Goal: Transaction & Acquisition: Purchase product/service

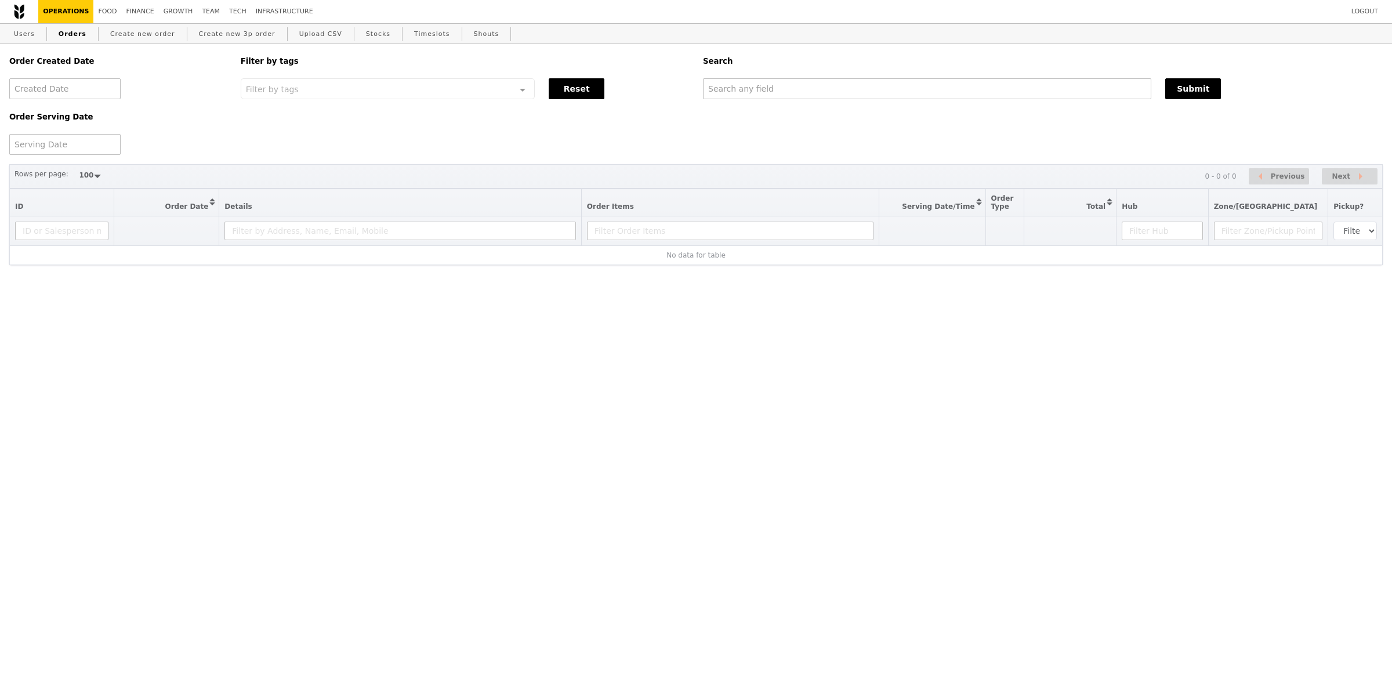
select select "100"
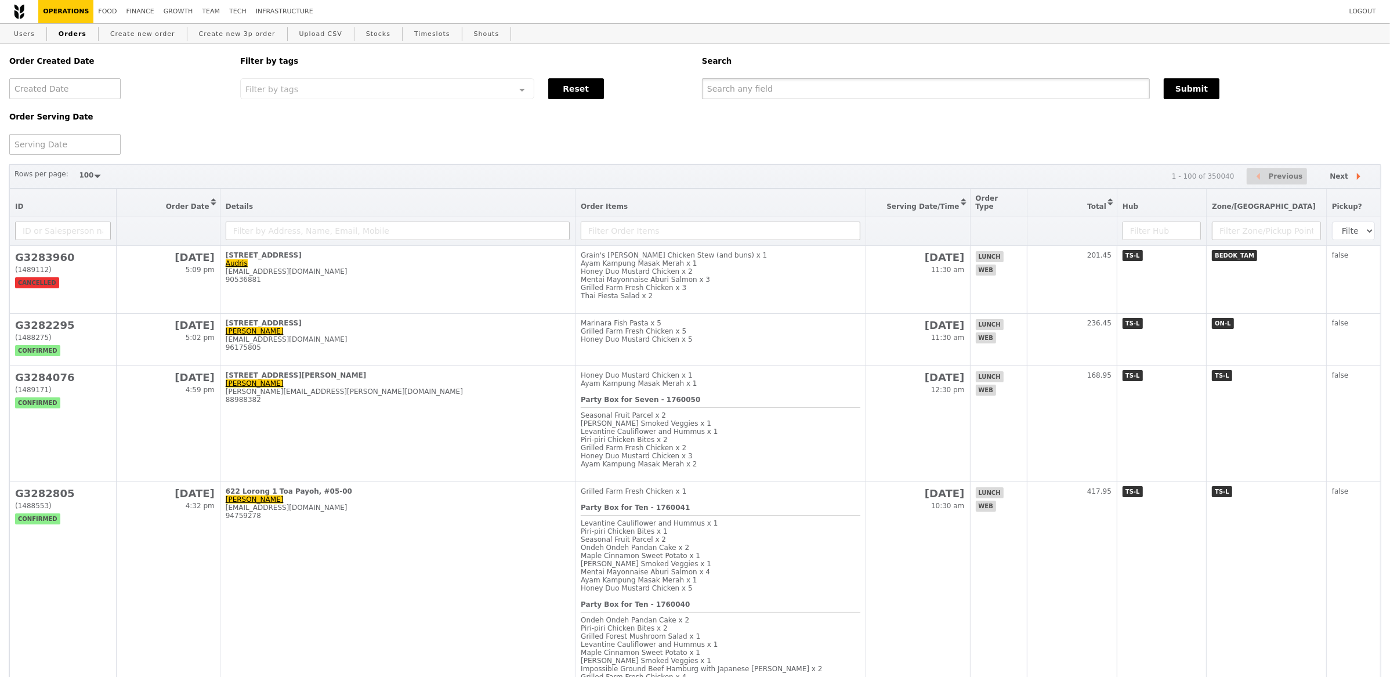
click at [808, 84] on input "text" at bounding box center [926, 88] width 448 height 21
paste input "[EMAIL_ADDRESS][DOMAIN_NAME]"
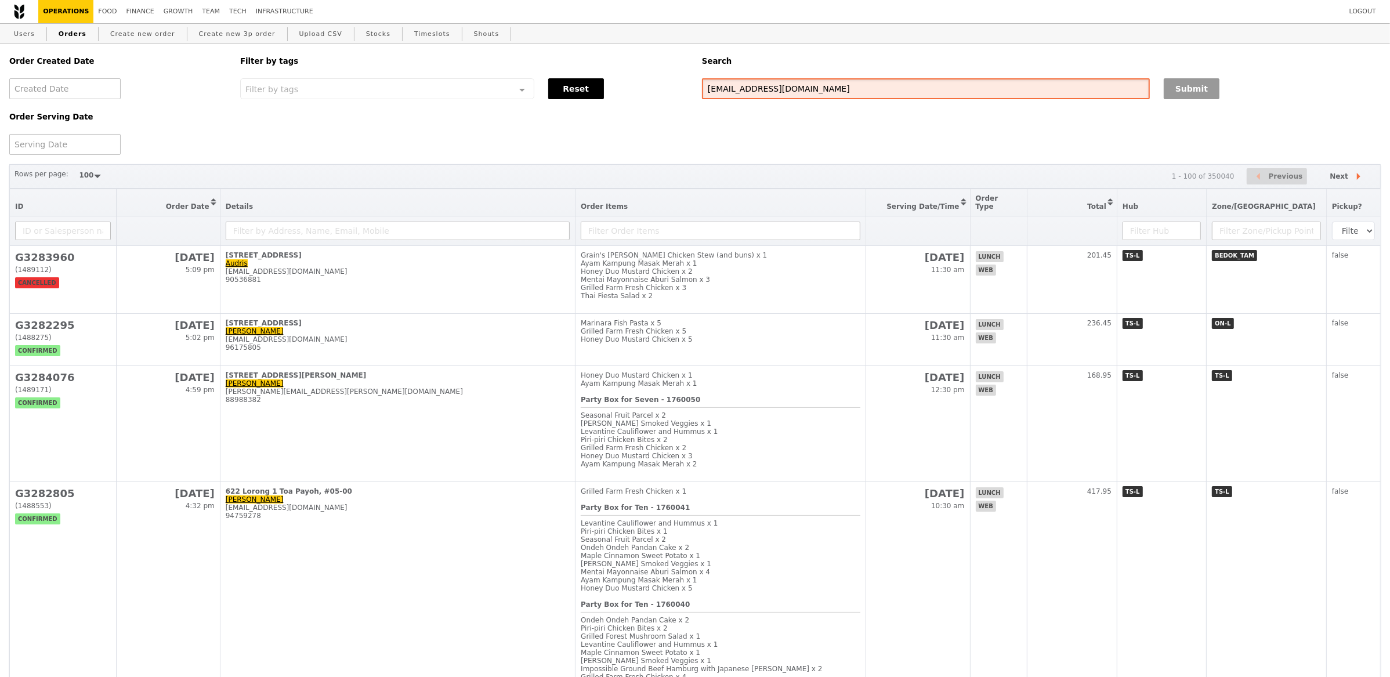
type input "[EMAIL_ADDRESS][DOMAIN_NAME]"
click at [1185, 89] on button "Submit" at bounding box center [1191, 88] width 56 height 21
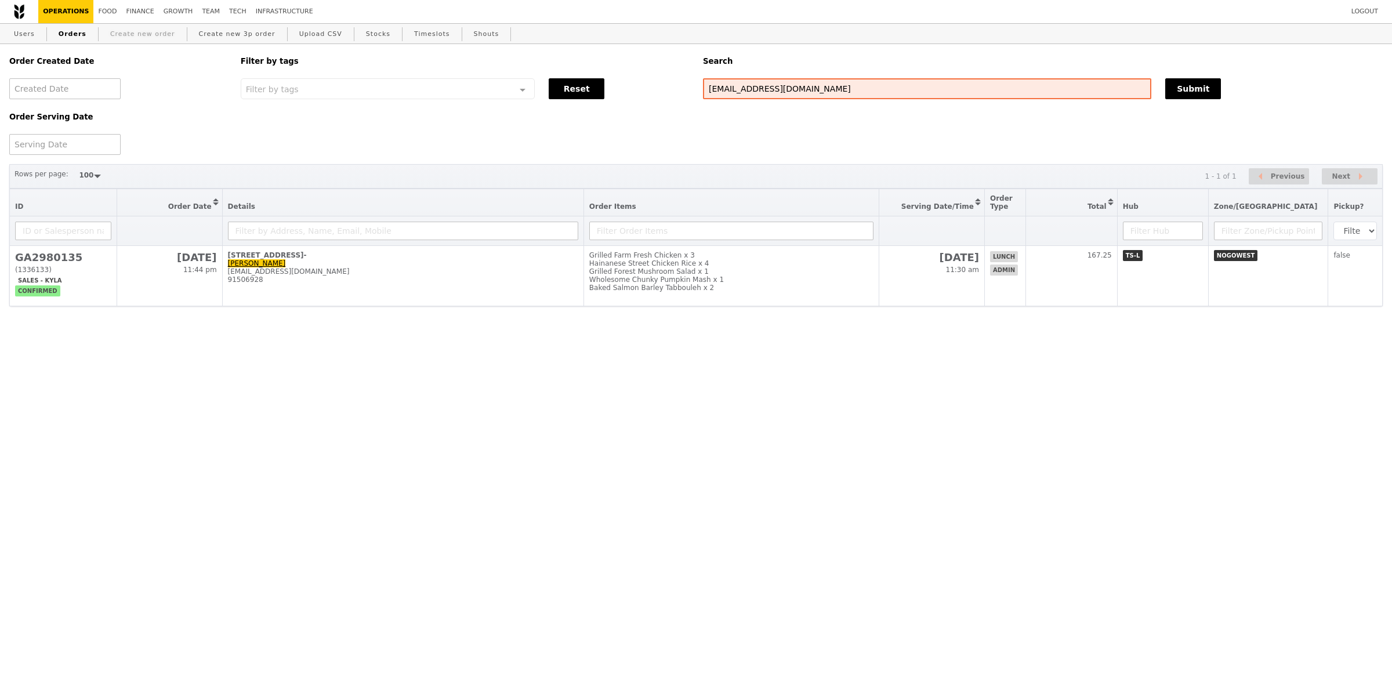
click at [166, 41] on link "Create new order" at bounding box center [143, 34] width 74 height 21
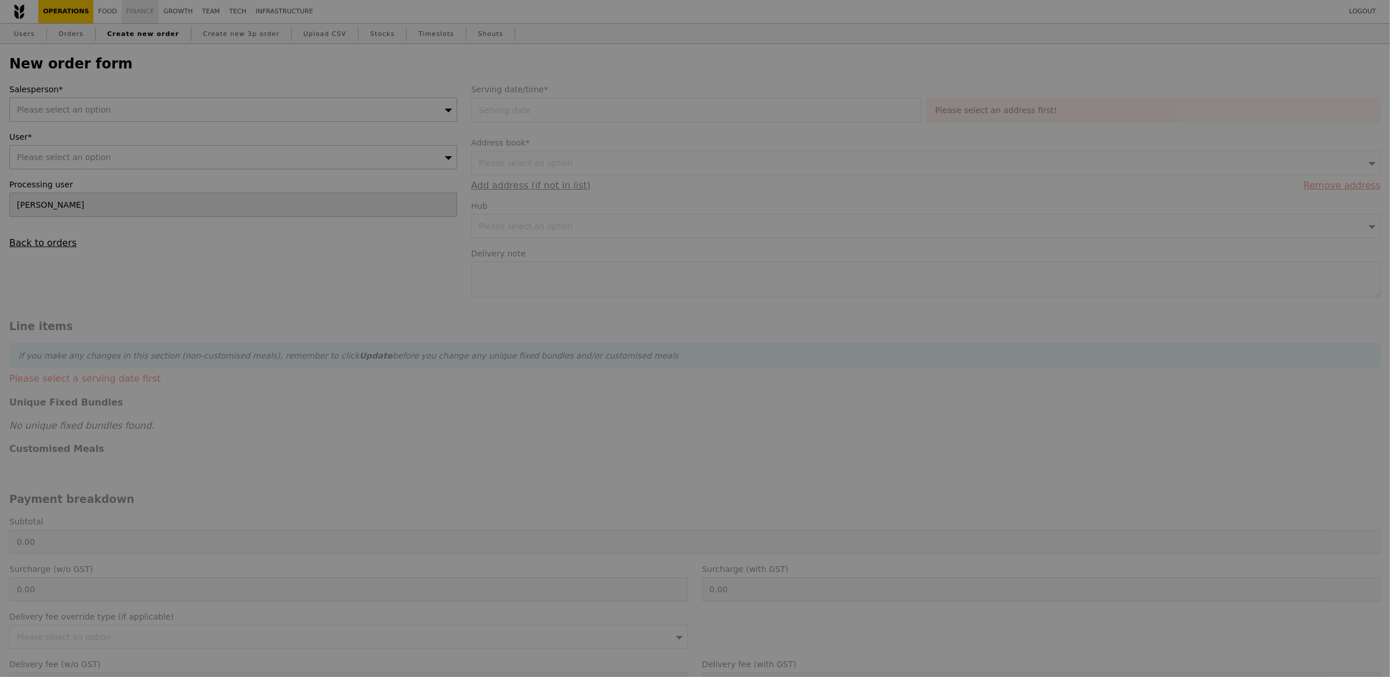
type input "Confirm"
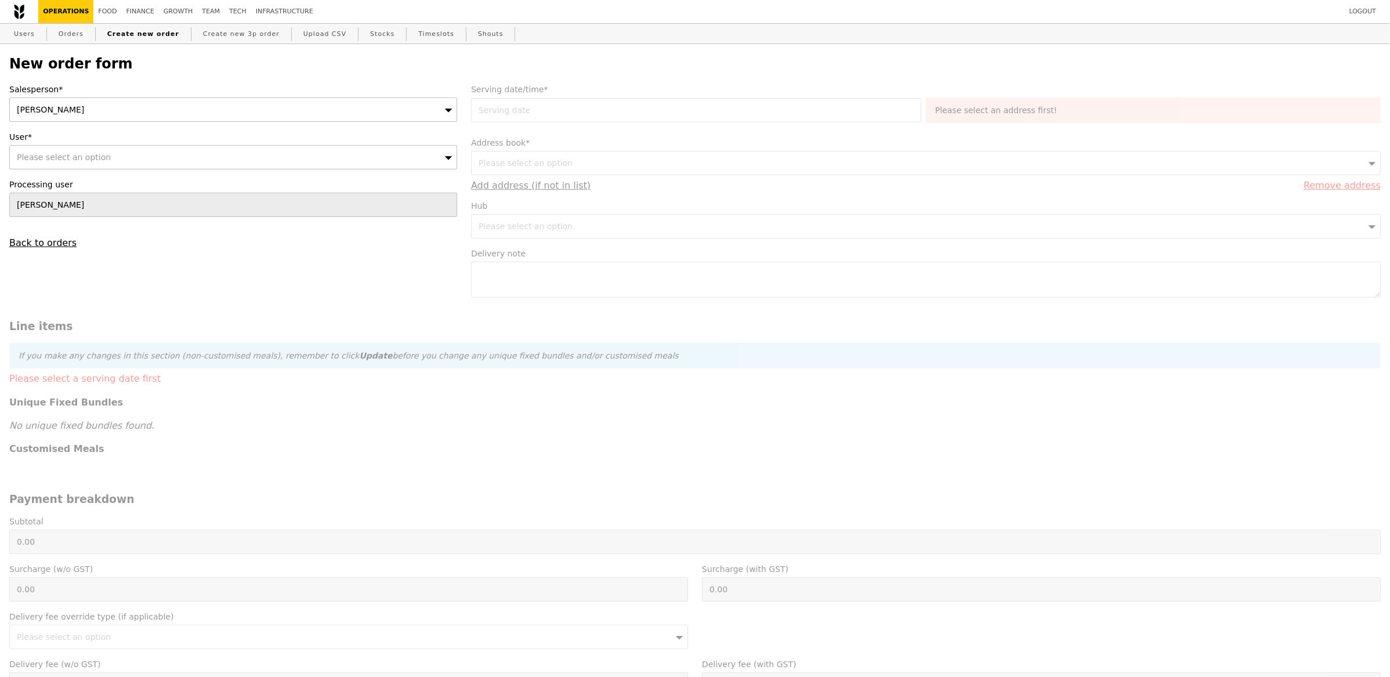
click at [186, 121] on div "[PERSON_NAME]" at bounding box center [233, 109] width 448 height 24
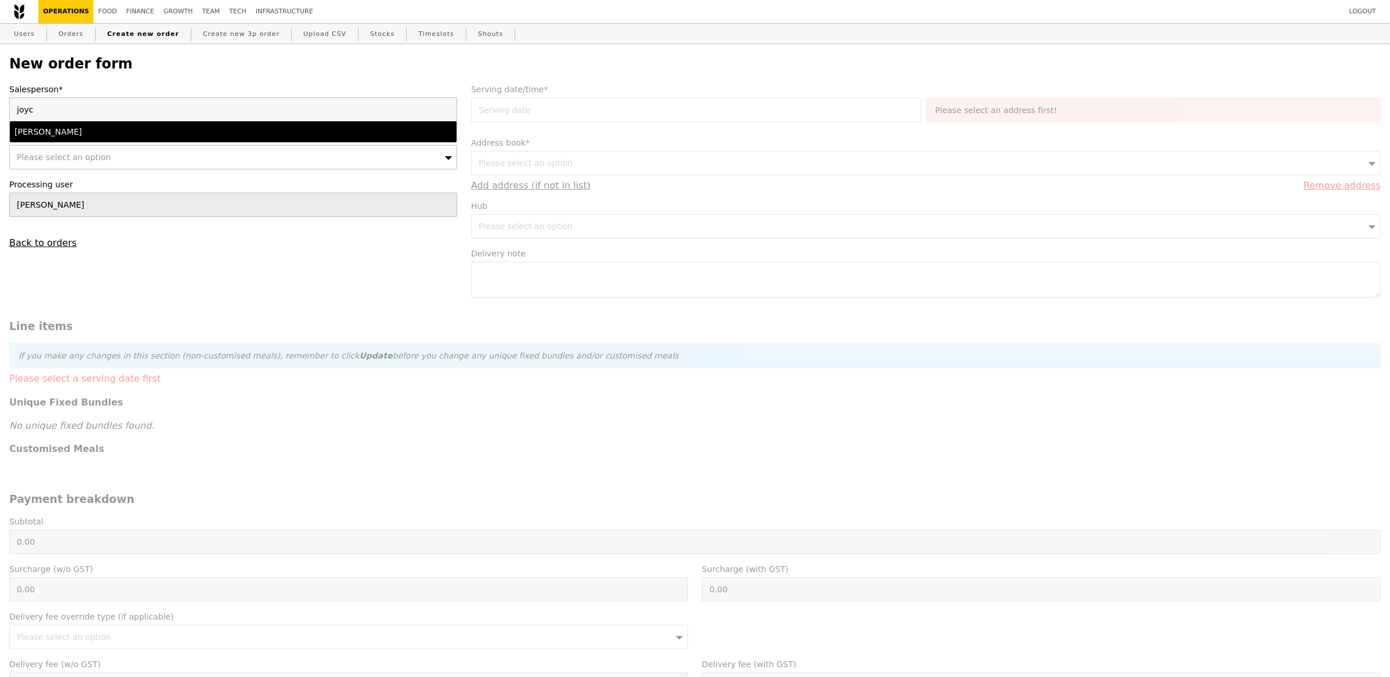
type input "[PERSON_NAME]"
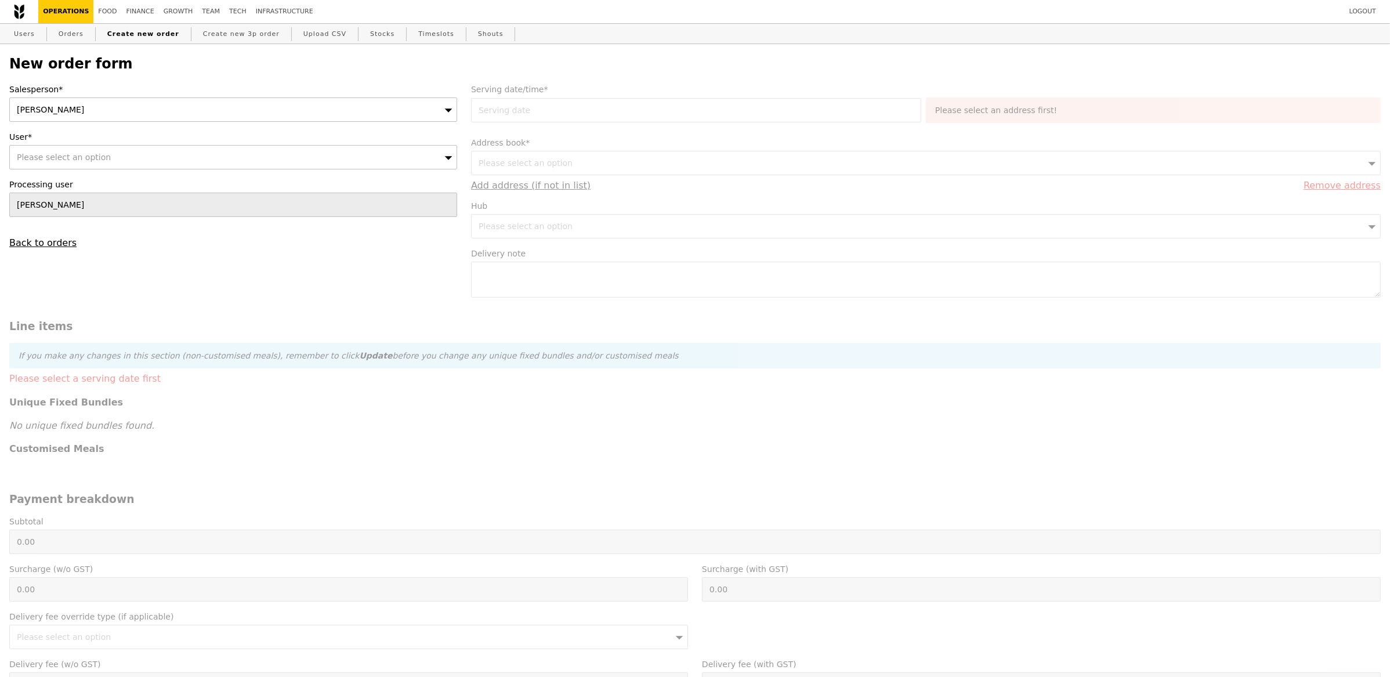
click at [139, 159] on div "Please select an option" at bounding box center [233, 157] width 448 height 24
type input "[EMAIL_ADDRESS][DOMAIN_NAME]"
type input "Confirm"
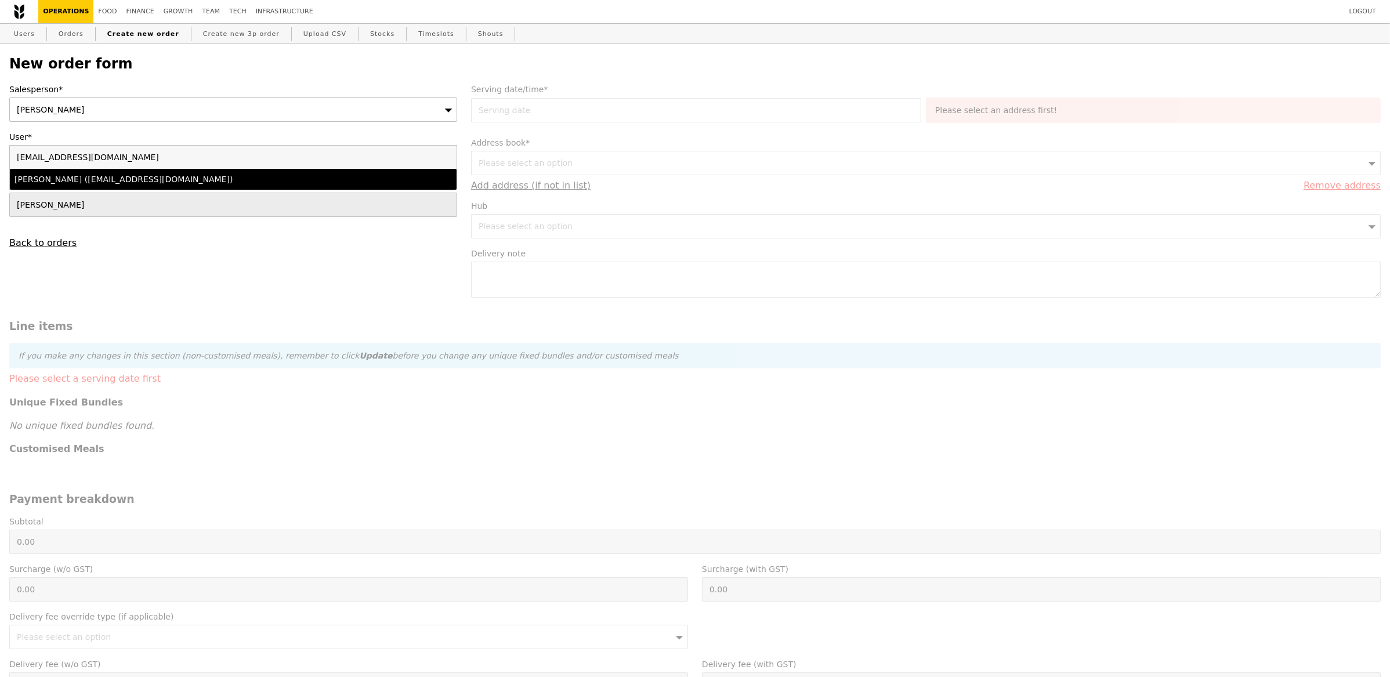
type input "[EMAIL_ADDRESS][DOMAIN_NAME]"
click at [131, 187] on li "[PERSON_NAME] ([EMAIL_ADDRESS][DOMAIN_NAME])" at bounding box center [233, 179] width 447 height 21
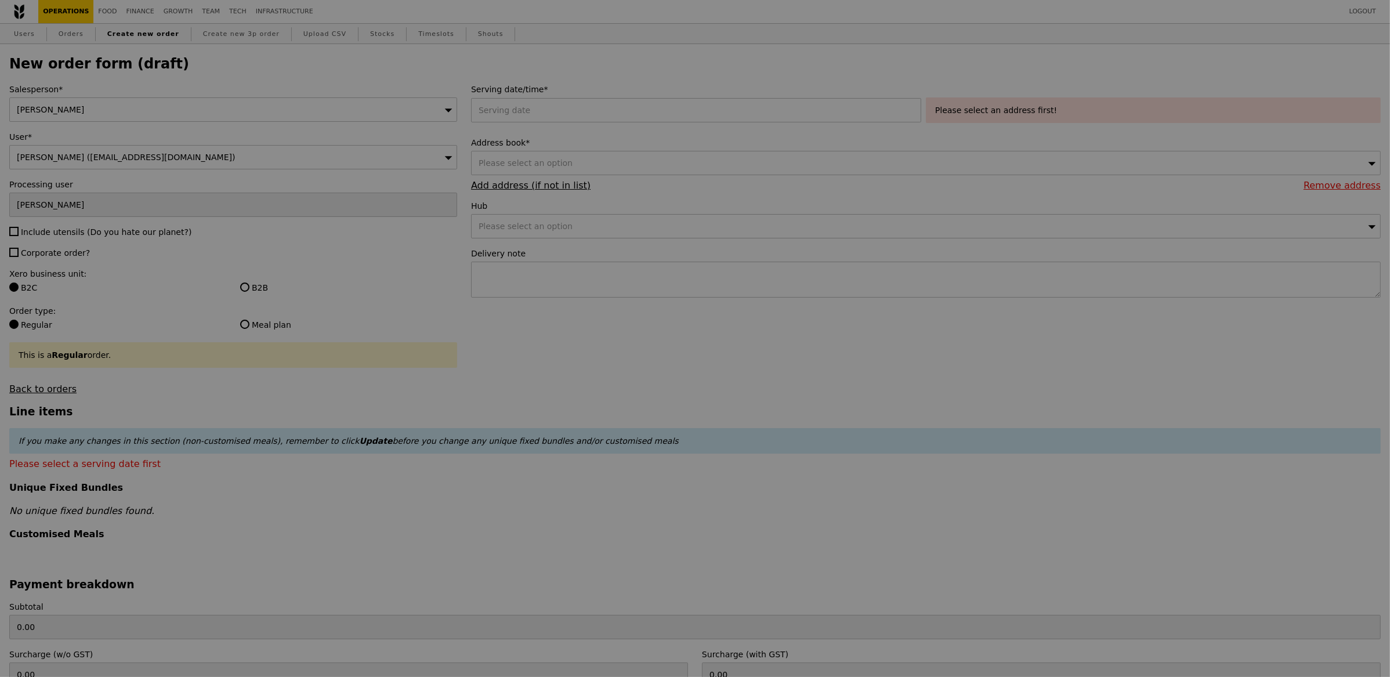
type input "Confirm"
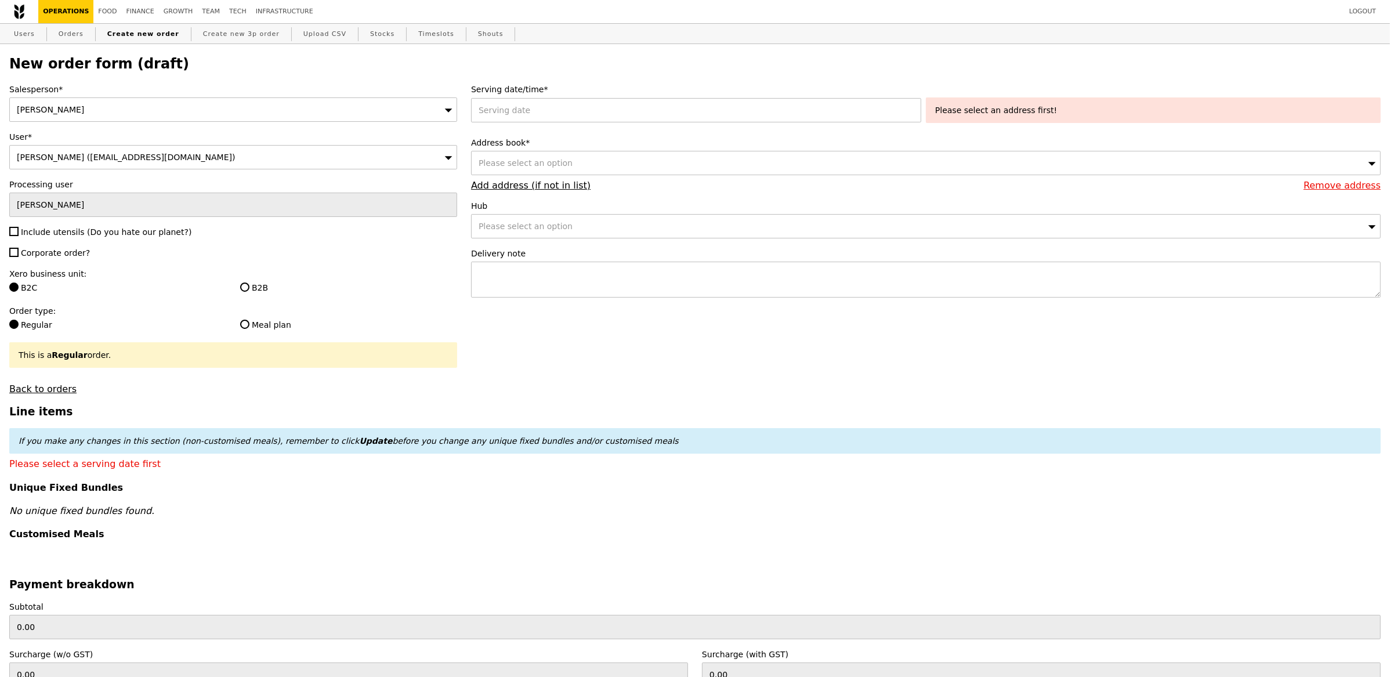
click at [31, 229] on span "Include utensils (Do you hate our planet?)" at bounding box center [106, 231] width 171 height 9
click at [19, 229] on input "Include utensils (Do you hate our planet?)" at bounding box center [13, 231] width 9 height 9
checkbox input "true"
type input "Confirm"
click at [32, 252] on span "Corporate order?" at bounding box center [55, 252] width 69 height 9
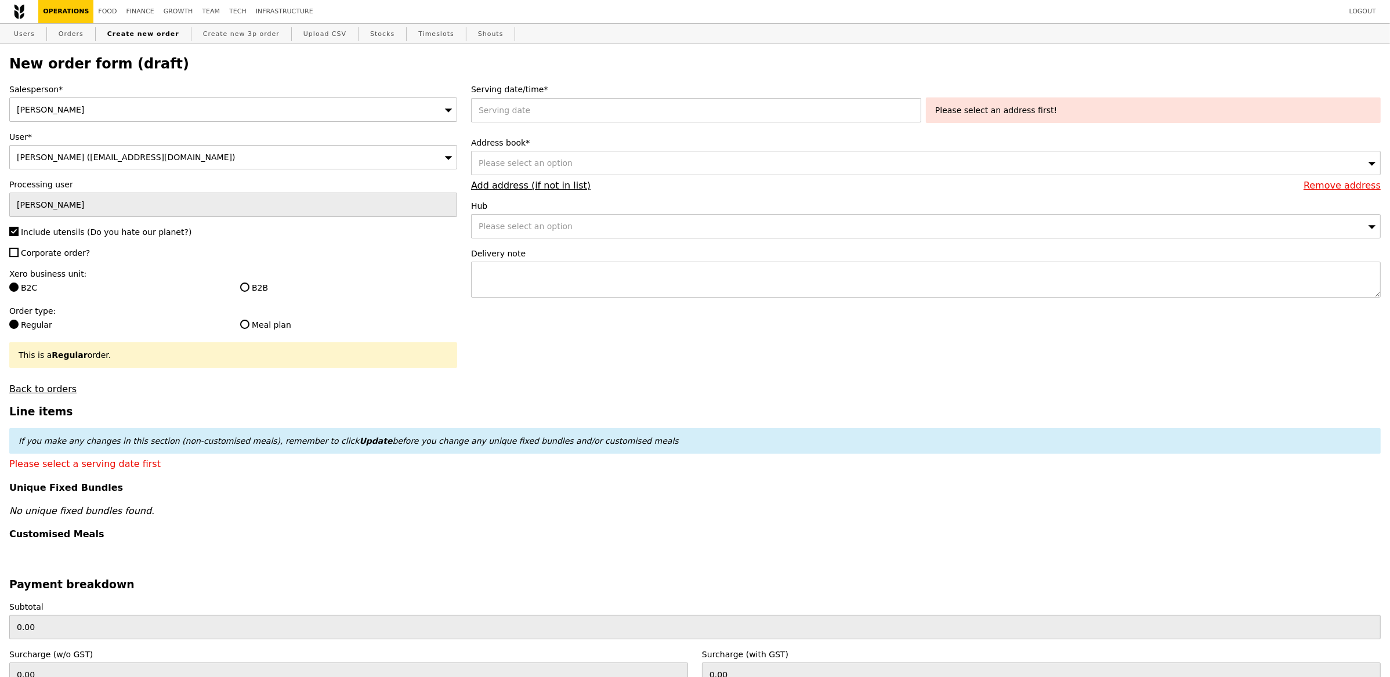
click at [19, 252] on input "Corporate order?" at bounding box center [13, 252] width 9 height 9
checkbox input "true"
click at [266, 292] on label "B2B" at bounding box center [348, 288] width 217 height 12
click at [249, 292] on input "B2B" at bounding box center [244, 286] width 9 height 9
radio input "true"
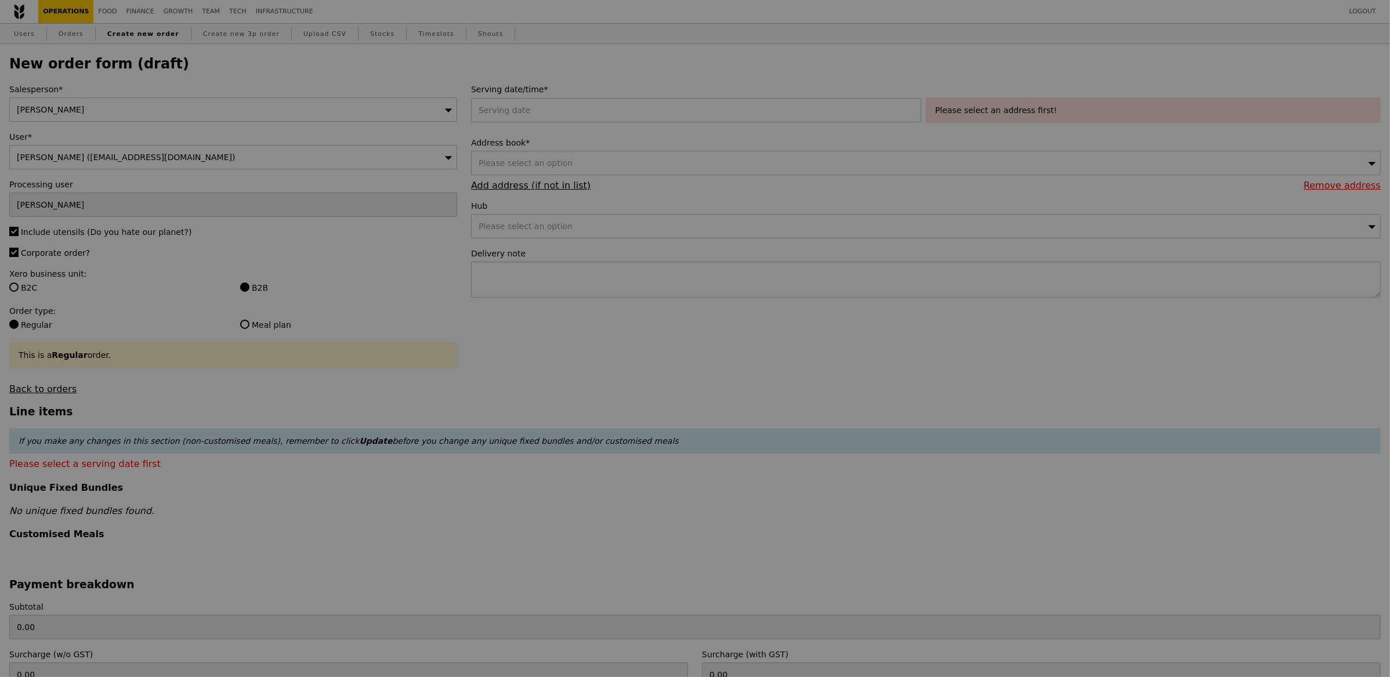
type input "Confirm"
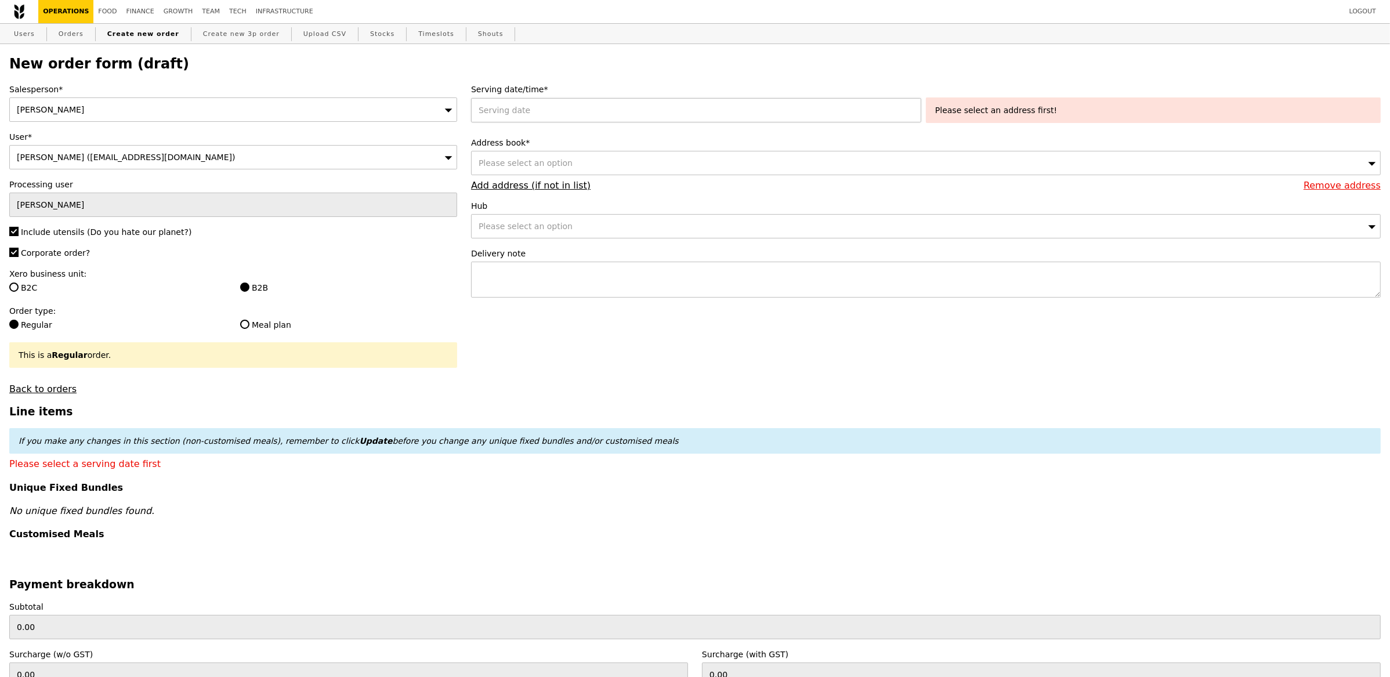
click at [585, 113] on div at bounding box center [698, 110] width 455 height 24
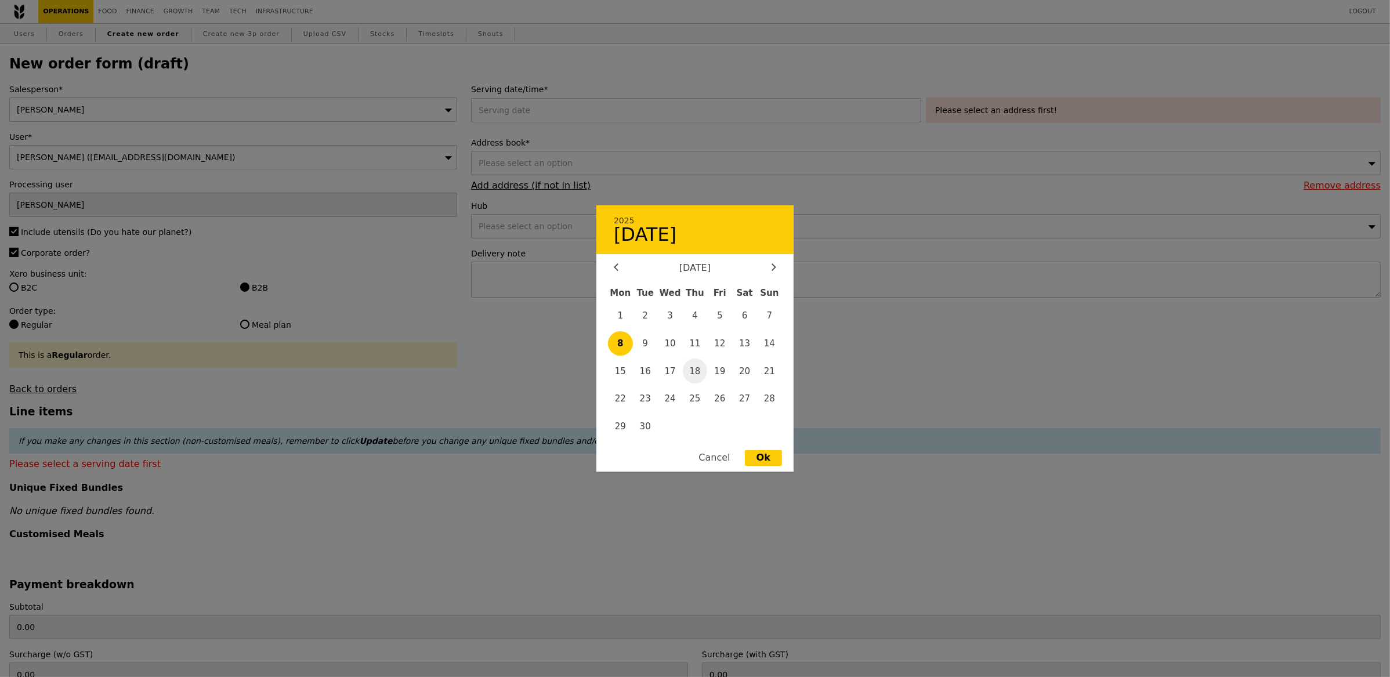
click at [698, 371] on span "18" at bounding box center [695, 370] width 25 height 25
type input "[DATE]"
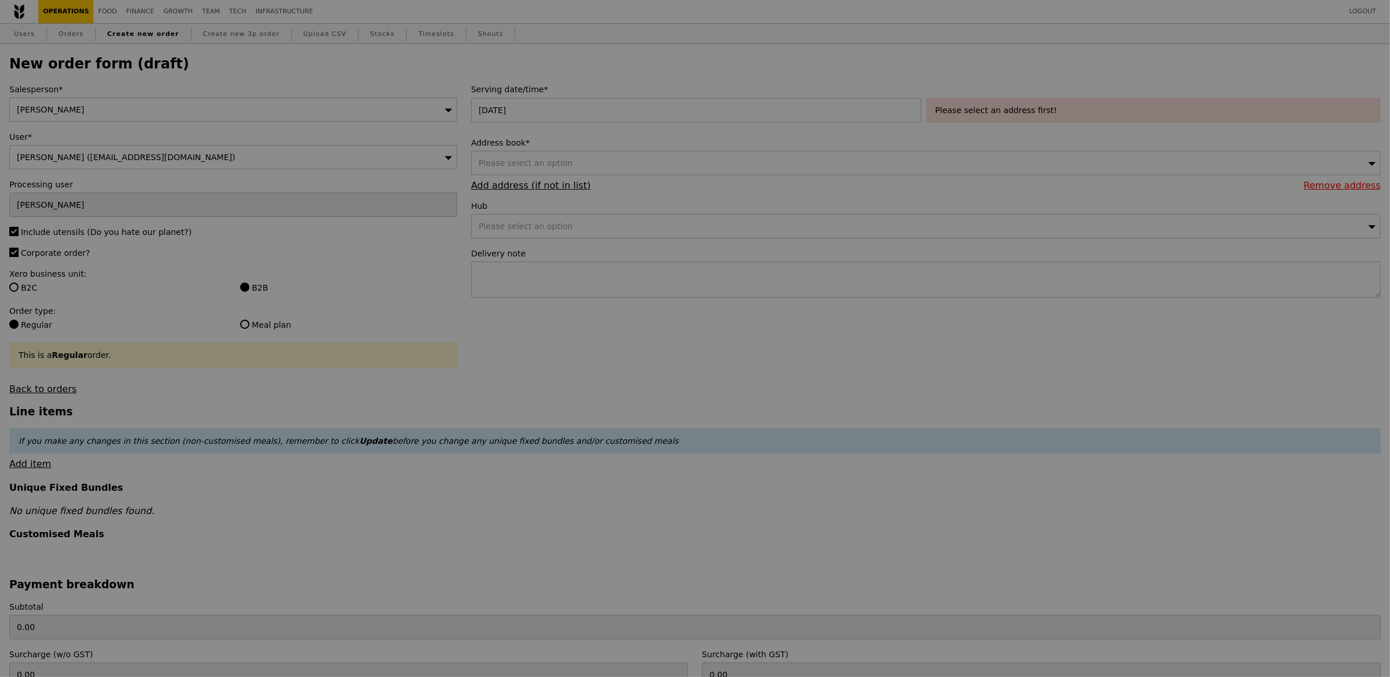
type input "Confirm"
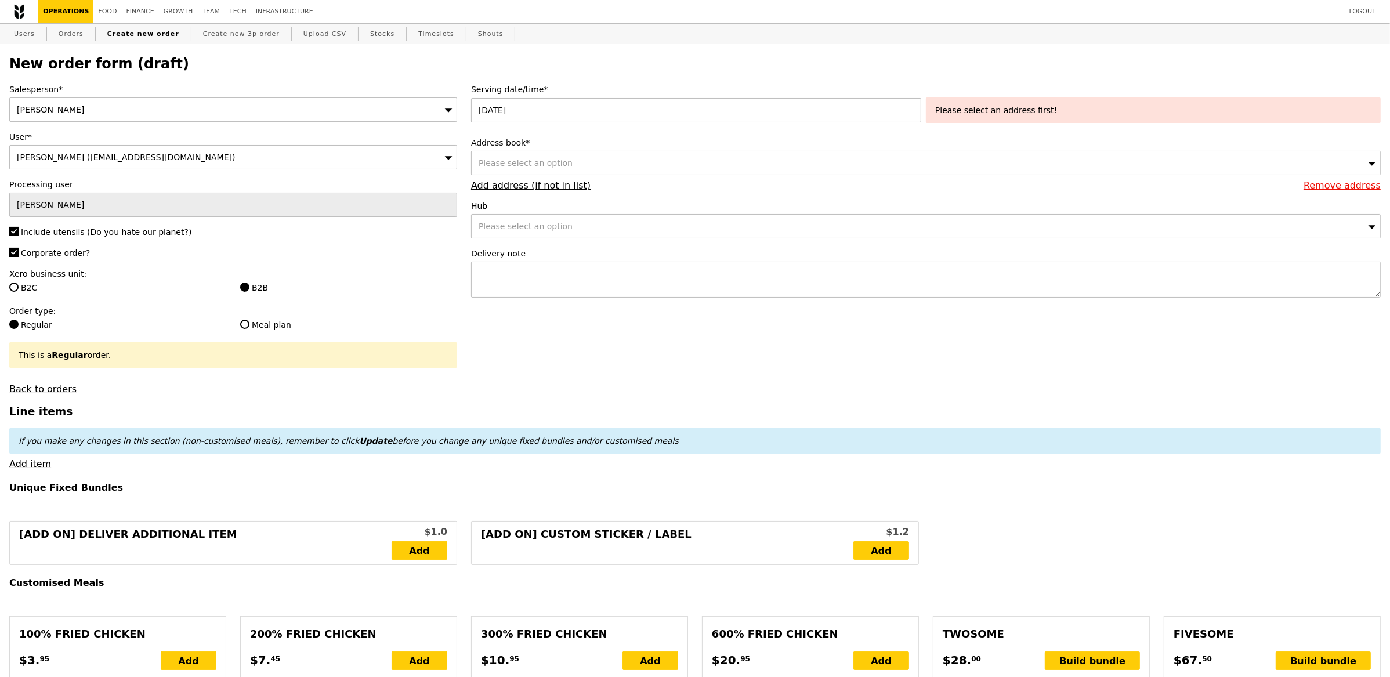
click at [652, 159] on div "Please select an option" at bounding box center [925, 163] width 909 height 24
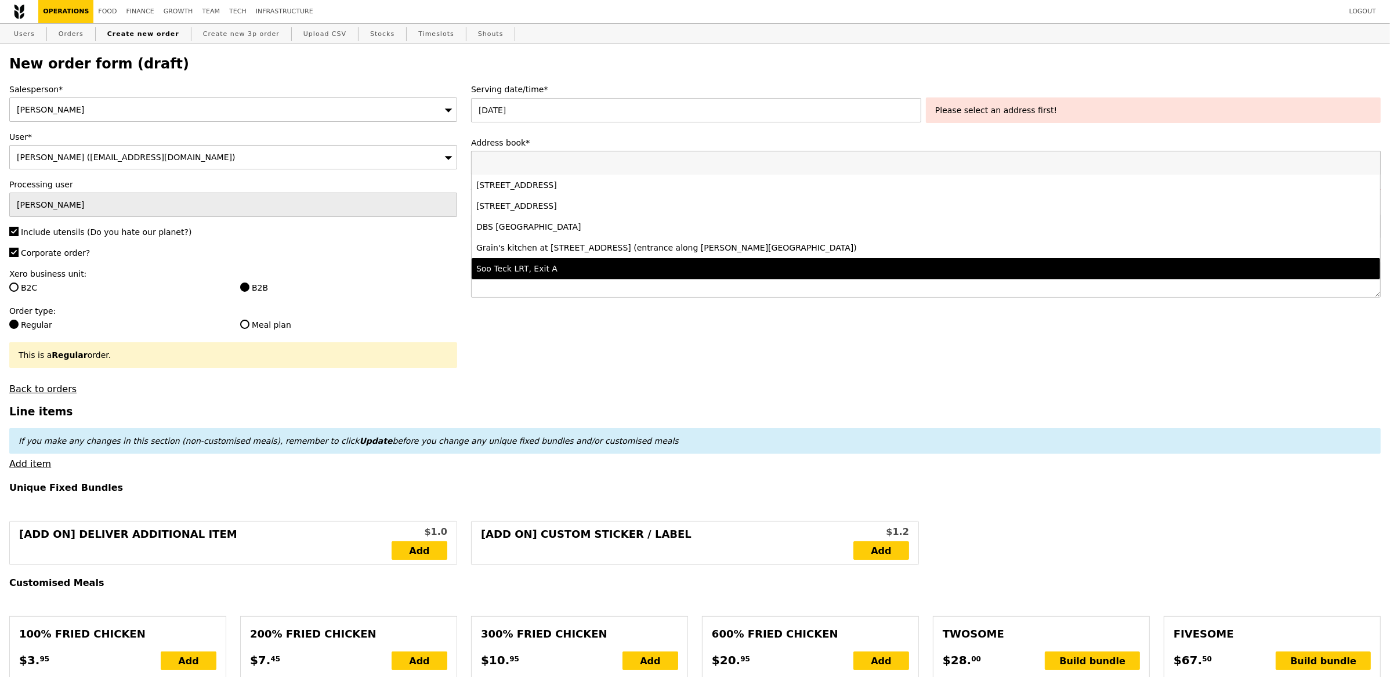
drag, startPoint x: 777, startPoint y: 385, endPoint x: 760, endPoint y: 372, distance: 21.1
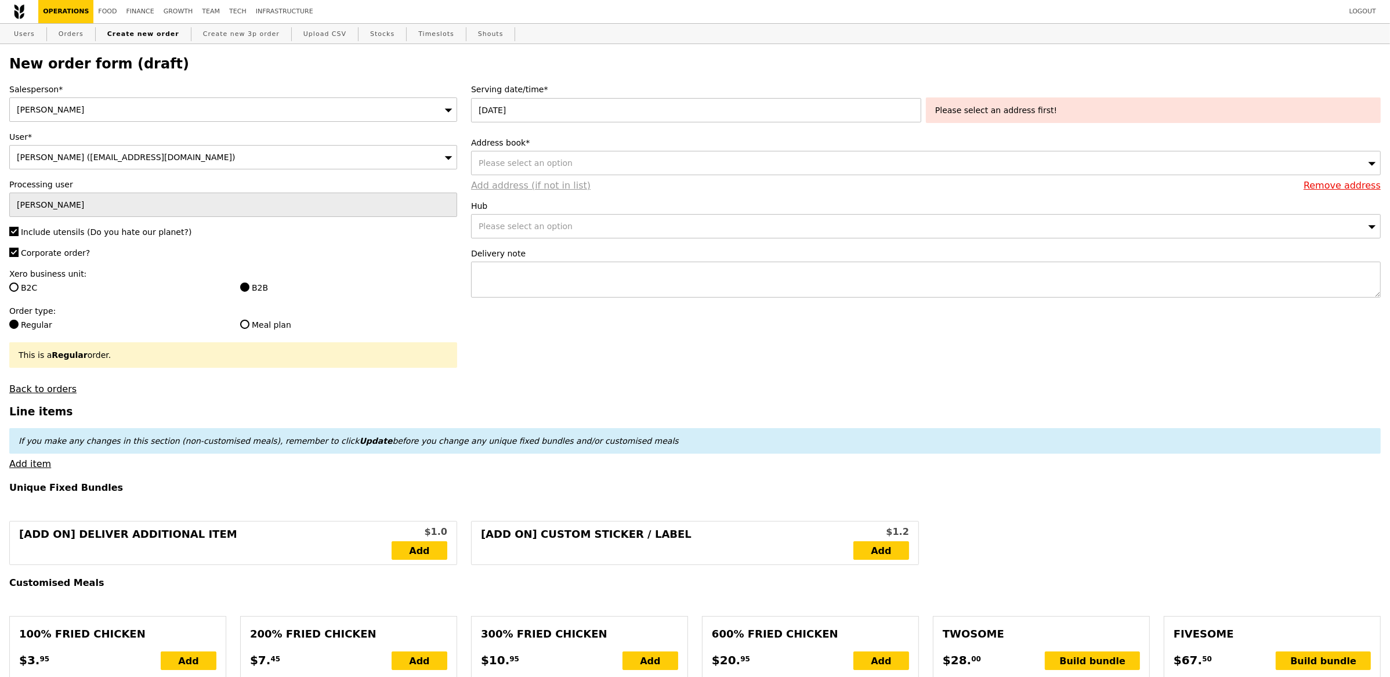
click at [567, 187] on link "Add address (if not in list)" at bounding box center [530, 185] width 119 height 11
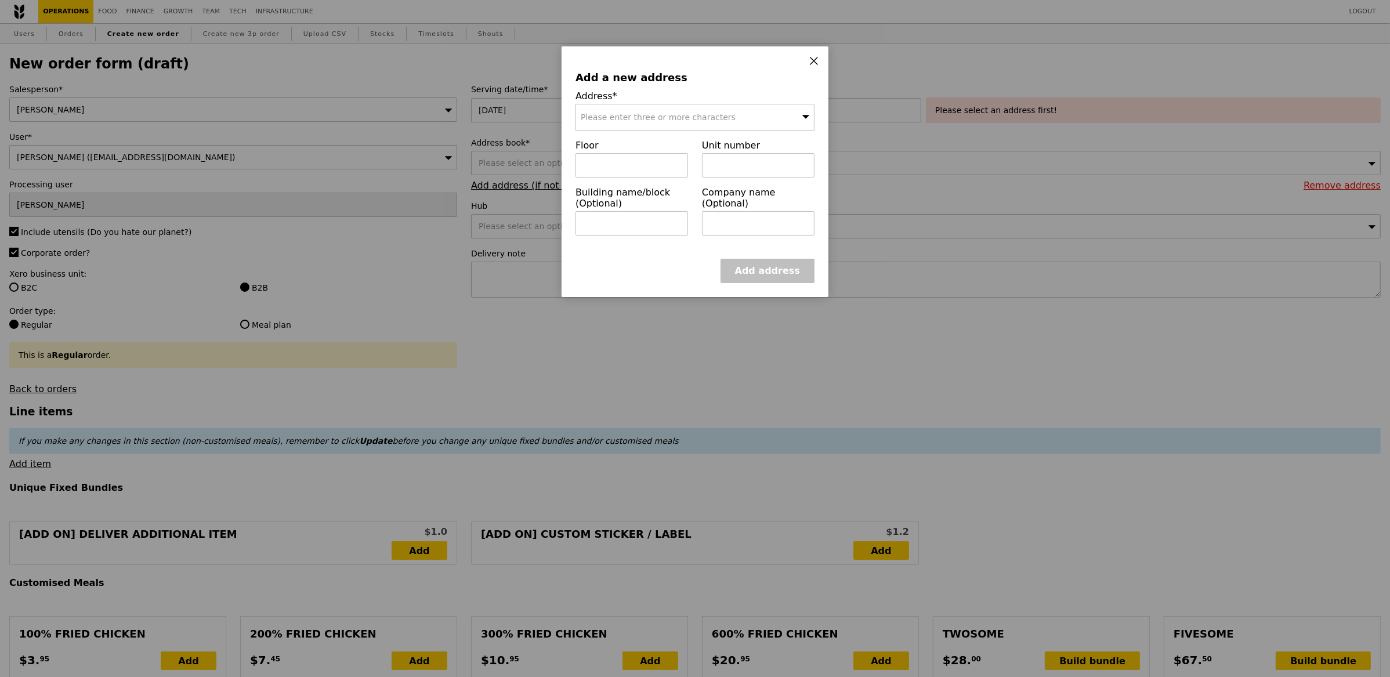
click at [672, 129] on div "Please enter three or more characters" at bounding box center [694, 117] width 239 height 27
type input "11 mandalay"
click at [647, 151] on div at bounding box center [695, 158] width 238 height 15
click at [652, 136] on div "[STREET_ADDRESS]" at bounding box center [667, 141] width 172 height 12
click at [735, 253] on div "Add a new address Address* [STREET_ADDRESS] Floor Unit number Building name/blo…" at bounding box center [694, 171] width 267 height 251
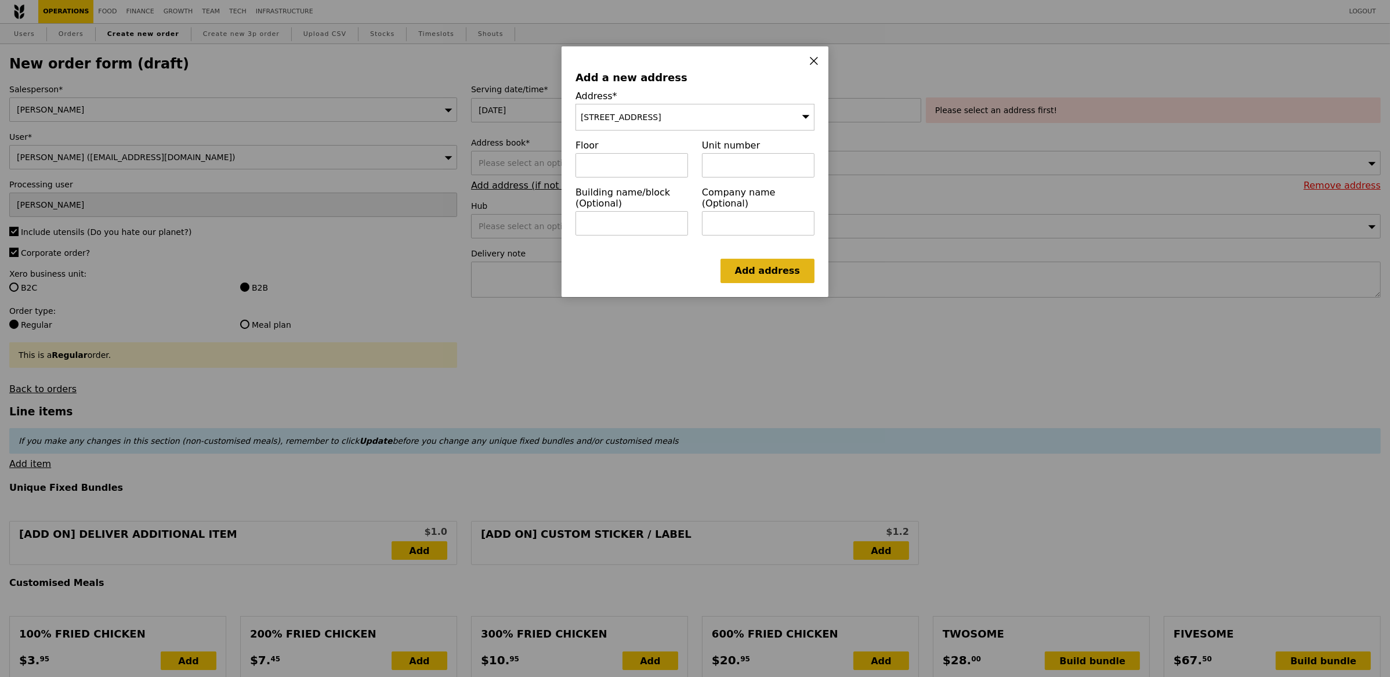
click at [796, 263] on link "Add address" at bounding box center [767, 271] width 94 height 24
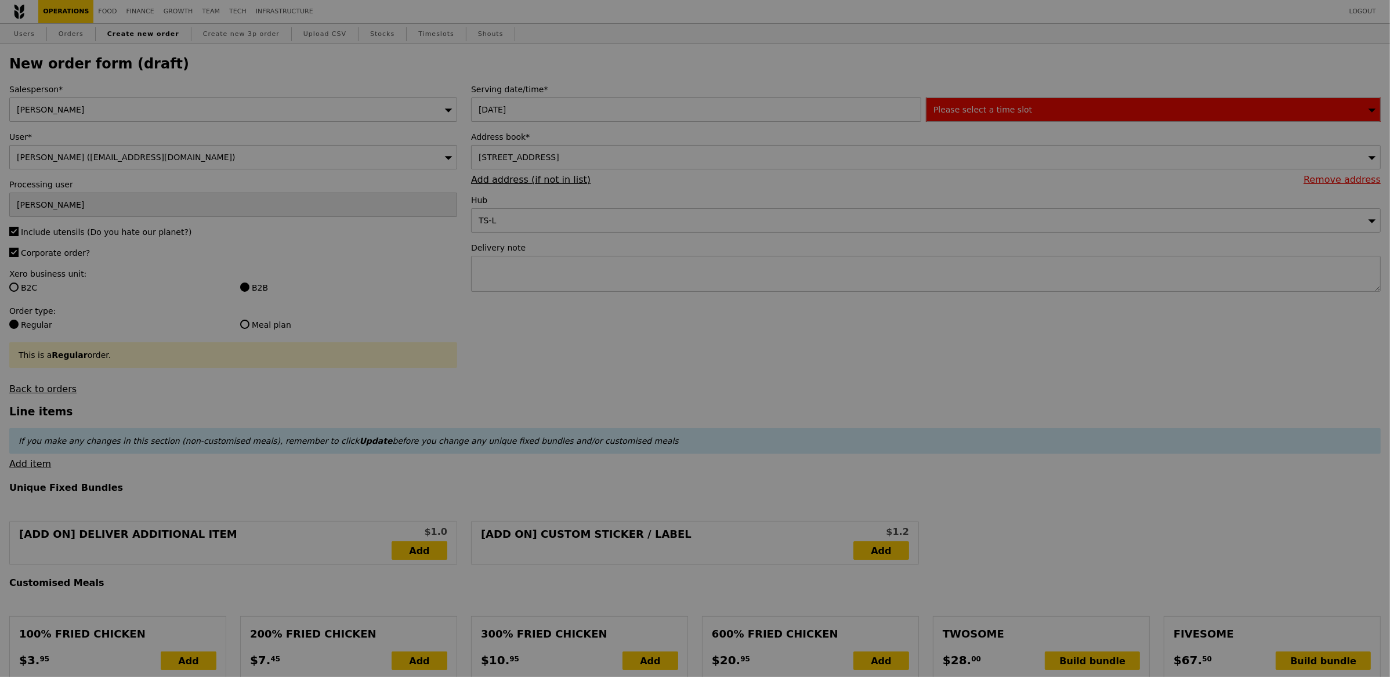
type input "Confirm"
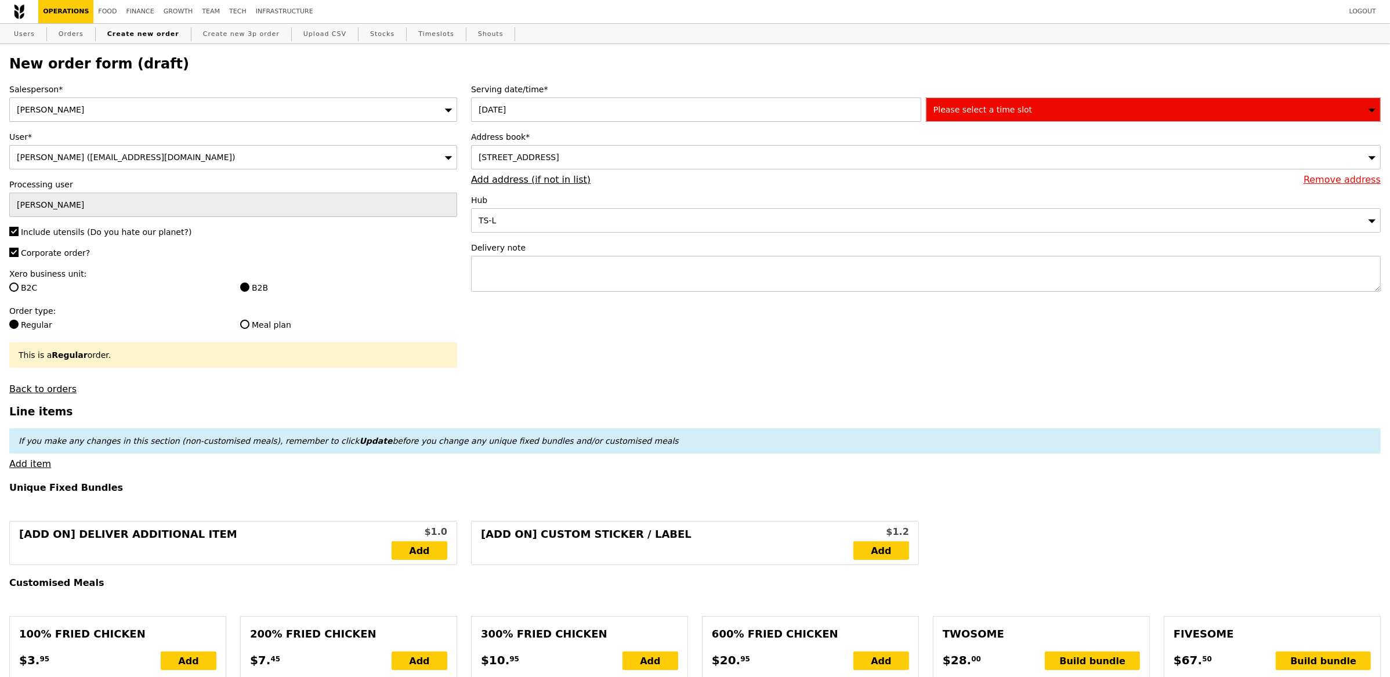
click at [663, 213] on div "TS-L" at bounding box center [925, 220] width 909 height 24
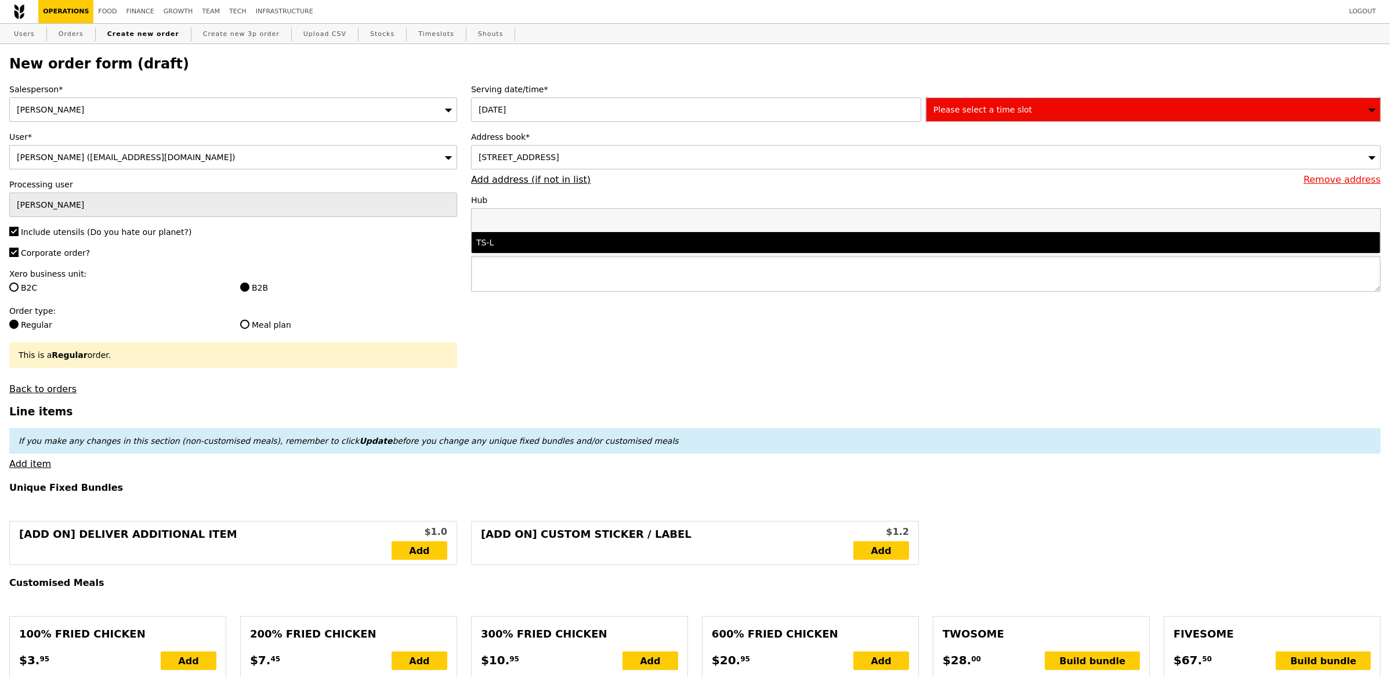
click at [651, 263] on textarea at bounding box center [925, 274] width 909 height 36
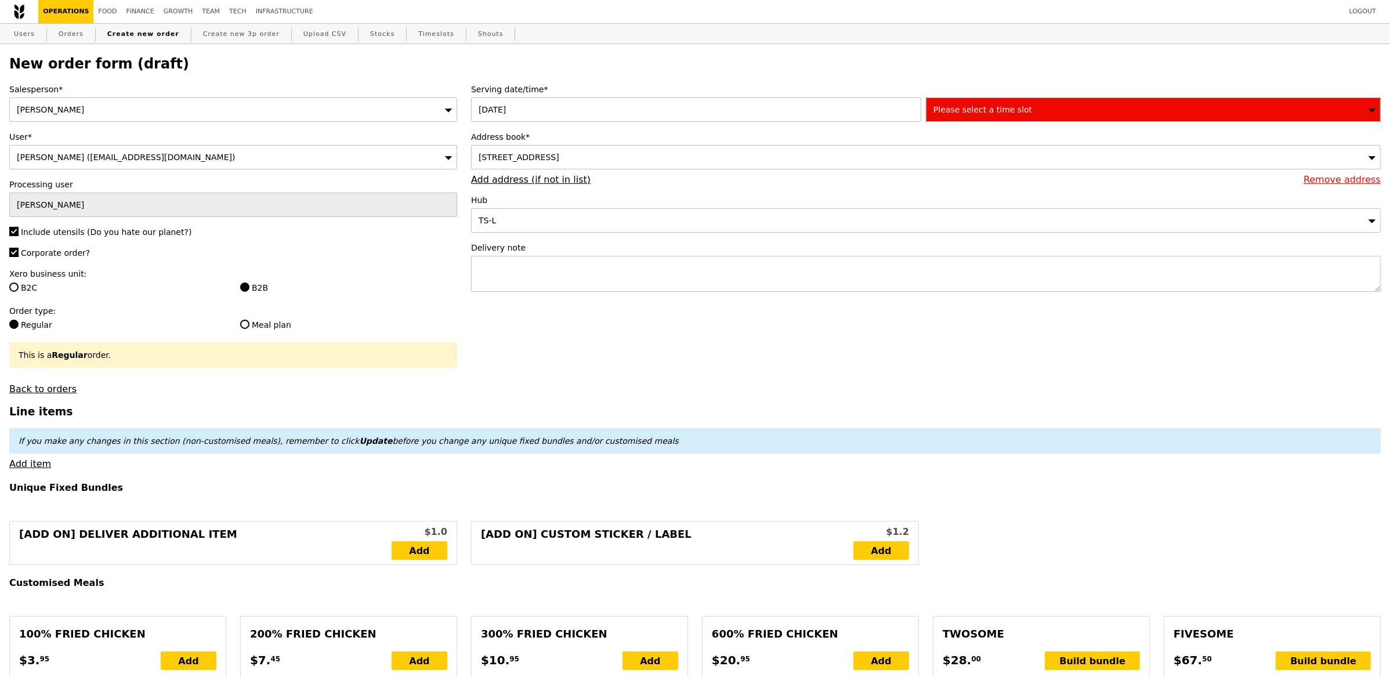
click at [1065, 107] on div "Please select a time slot" at bounding box center [1153, 109] width 455 height 24
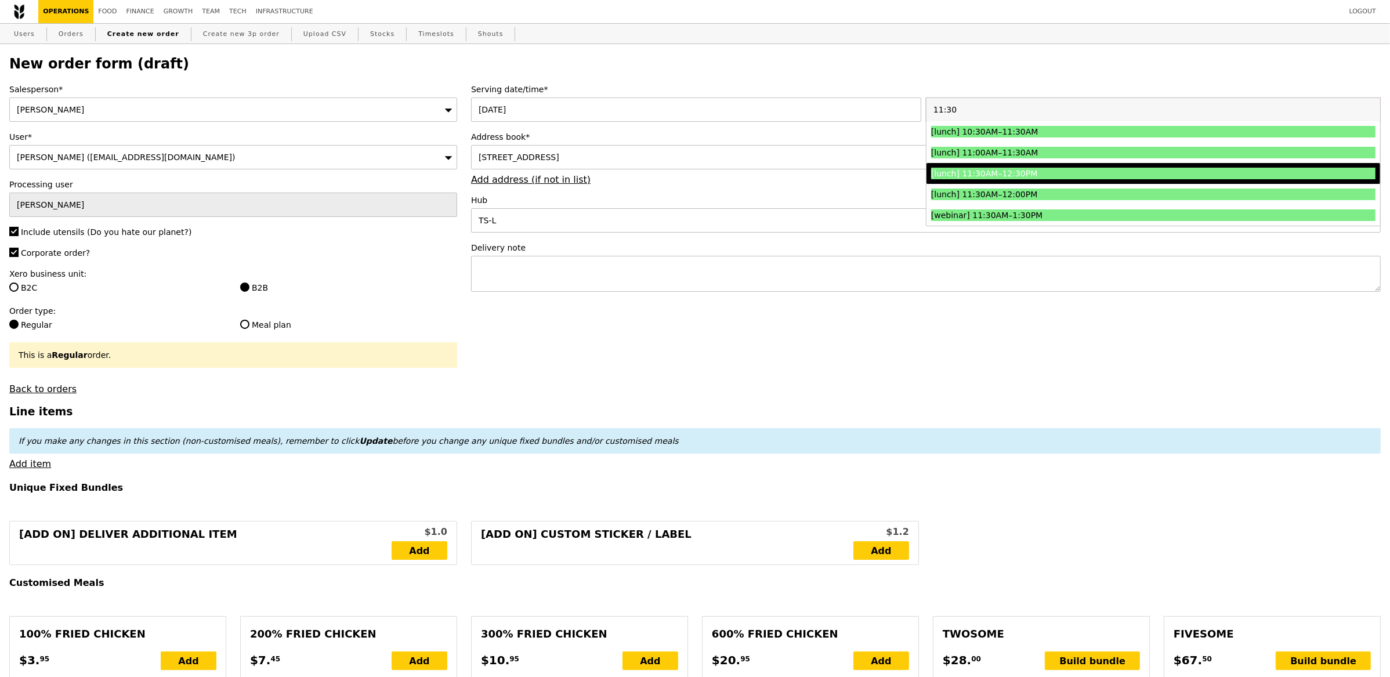
type input "11:30"
click at [1024, 177] on div "[lunch] 11:30AM–12:30PM" at bounding box center [1097, 174] width 333 height 12
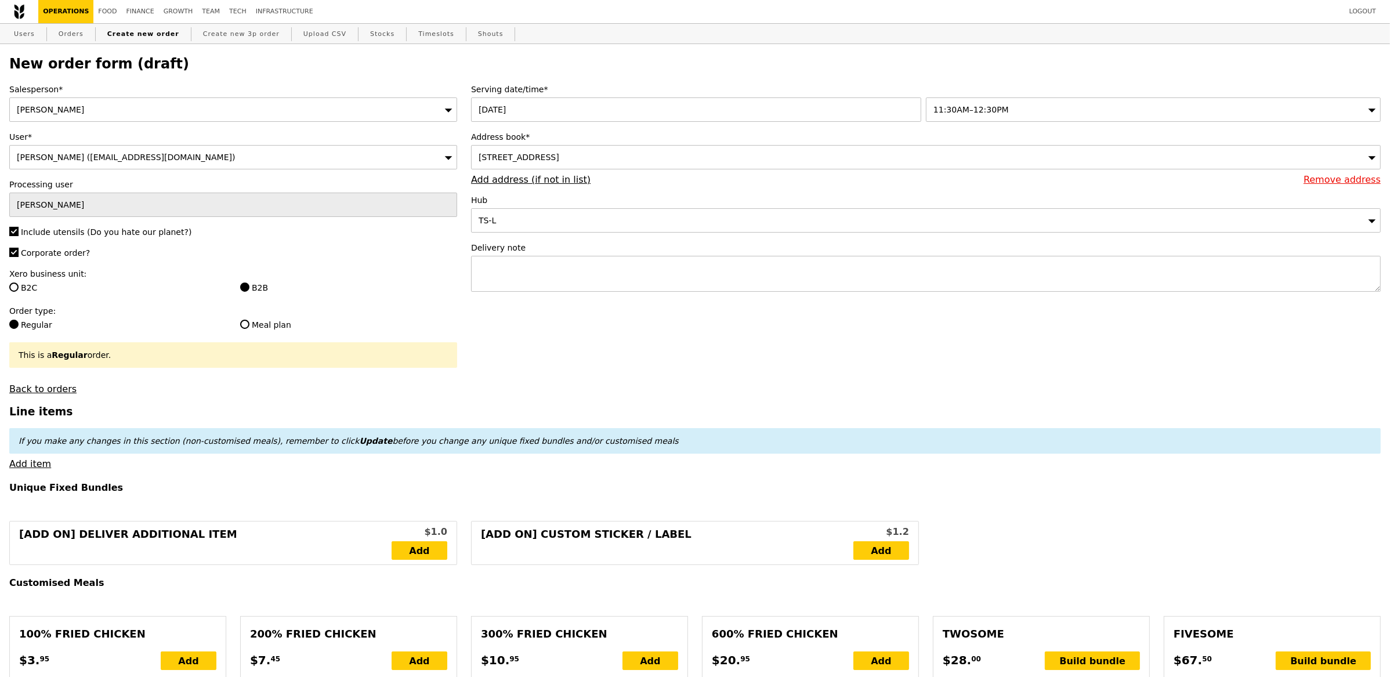
type input "Confirm"
click at [731, 434] on div "If you make any changes in this section (non-customised meals), remember to cli…" at bounding box center [694, 441] width 1371 height 26
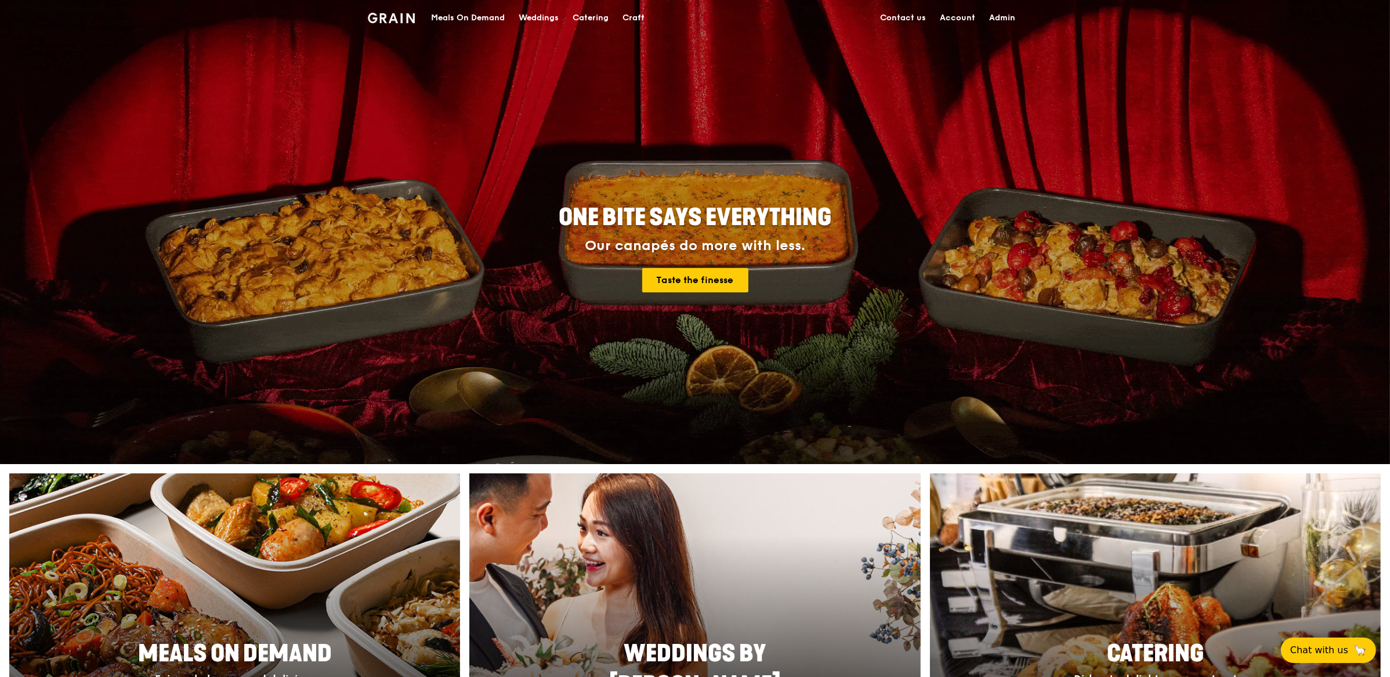
click at [481, 17] on div "Meals On Demand" at bounding box center [468, 18] width 74 height 35
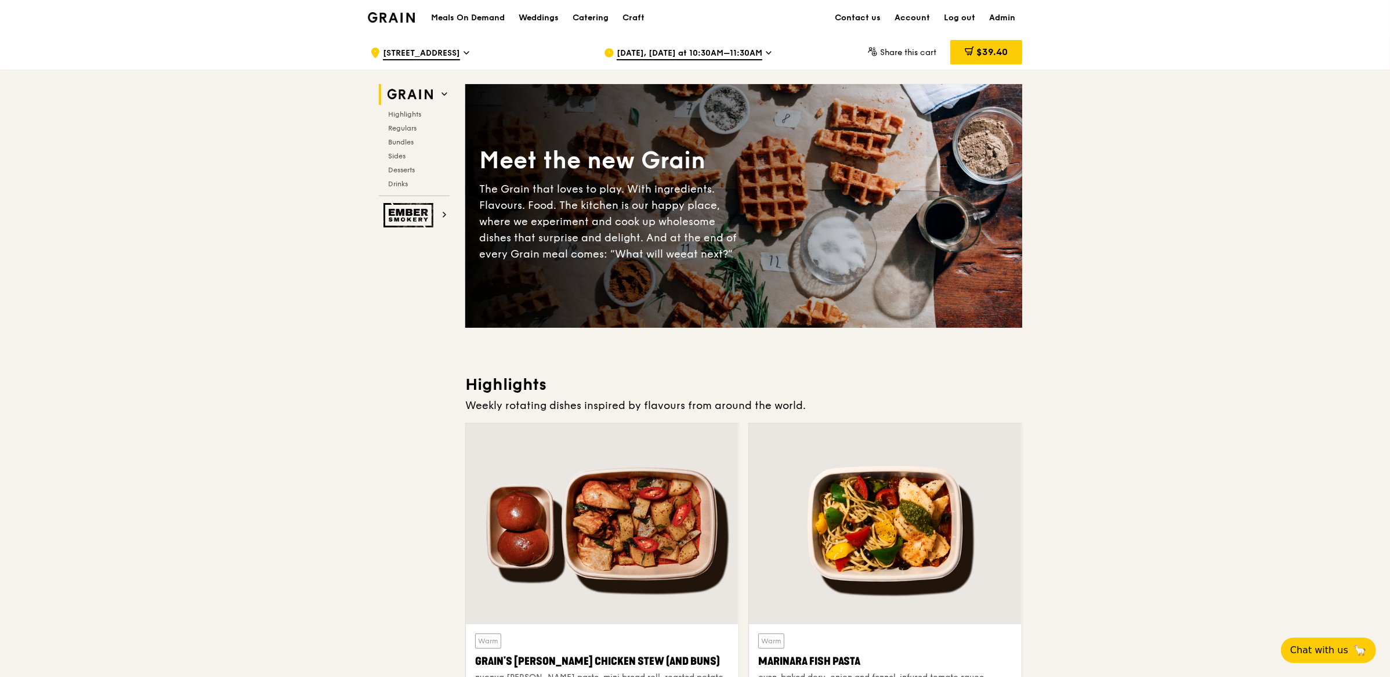
click at [666, 63] on div "Sep 9, Tomorrow at 10:30AM–11:30AM" at bounding box center [711, 52] width 215 height 35
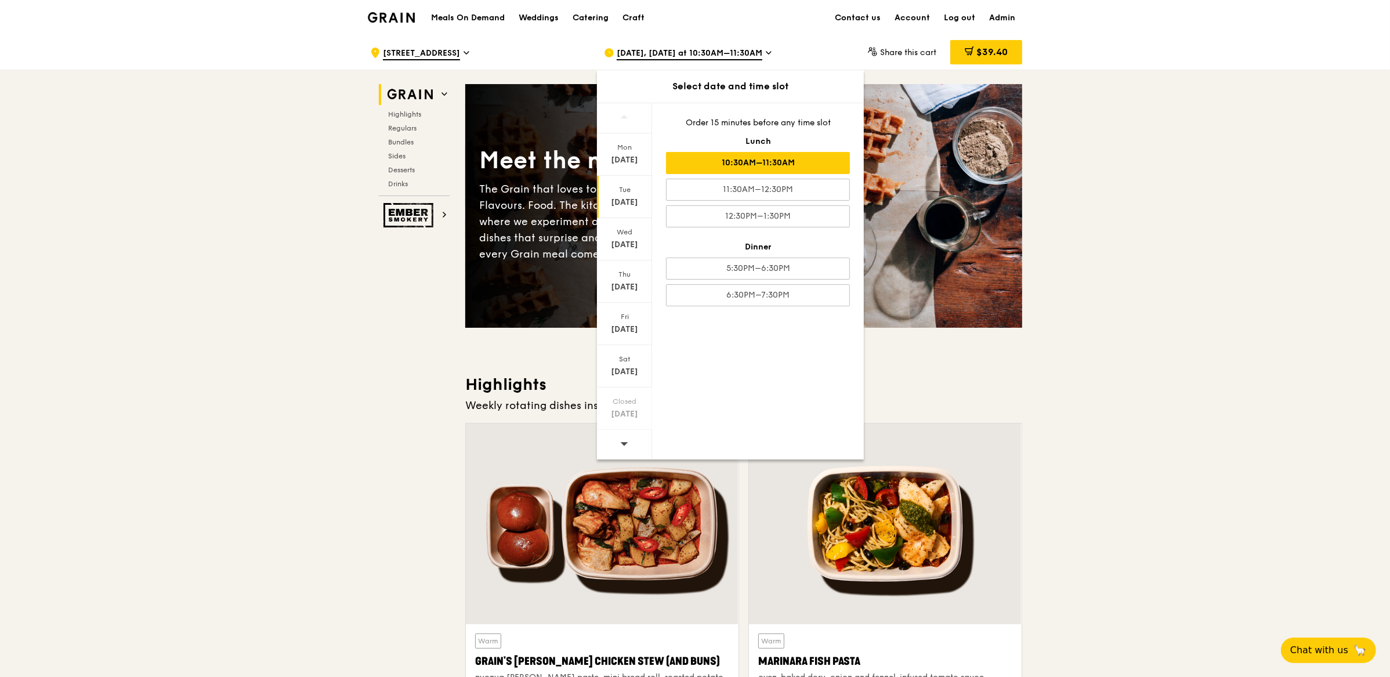
click at [623, 438] on span at bounding box center [624, 443] width 8 height 27
click at [625, 434] on span at bounding box center [624, 443] width 8 height 27
click at [625, 289] on div "Sep 18" at bounding box center [625, 287] width 52 height 12
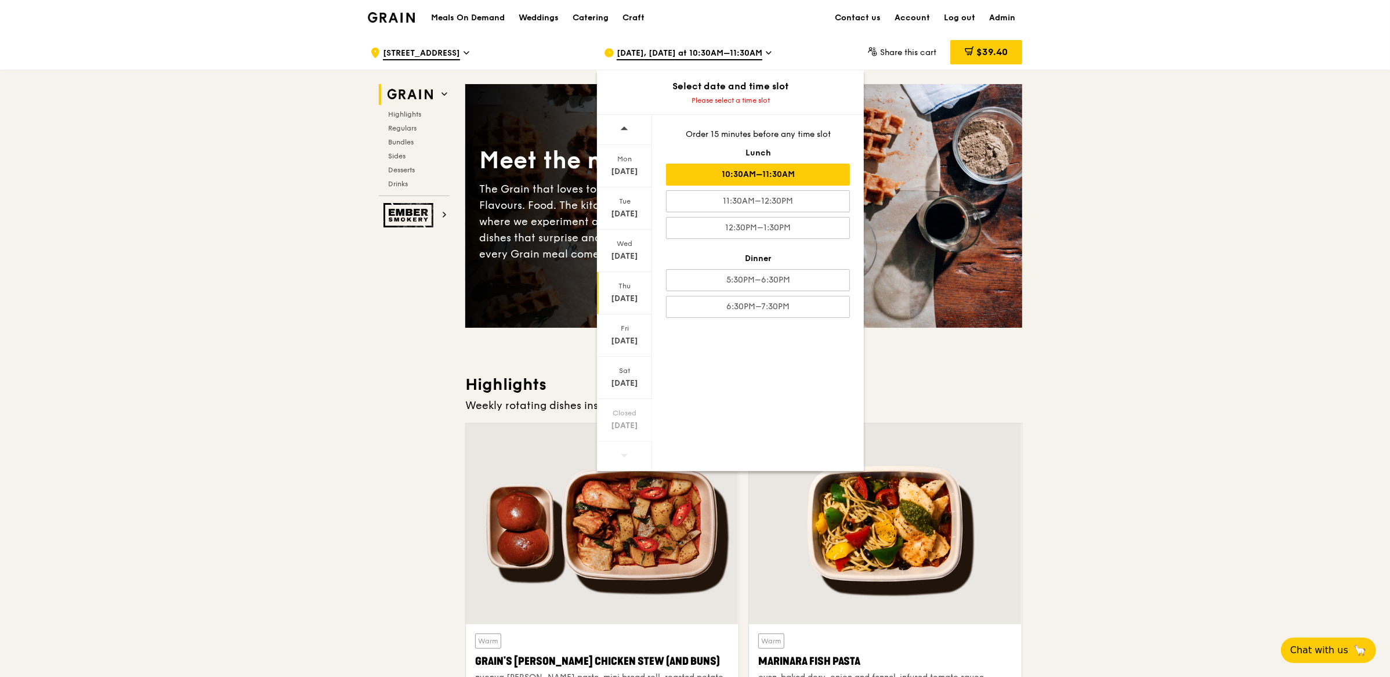
click at [757, 172] on div "10:30AM–11:30AM" at bounding box center [758, 175] width 184 height 22
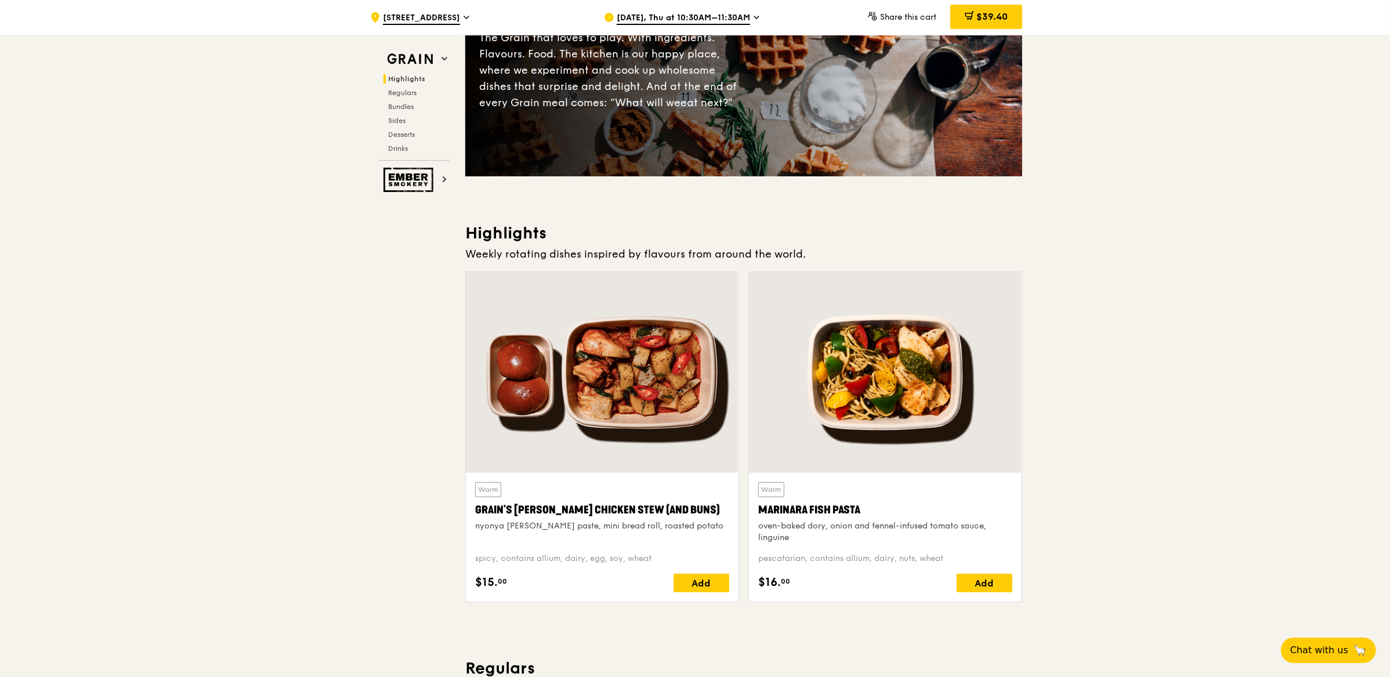
scroll to position [165, 0]
